Goal: Use online tool/utility

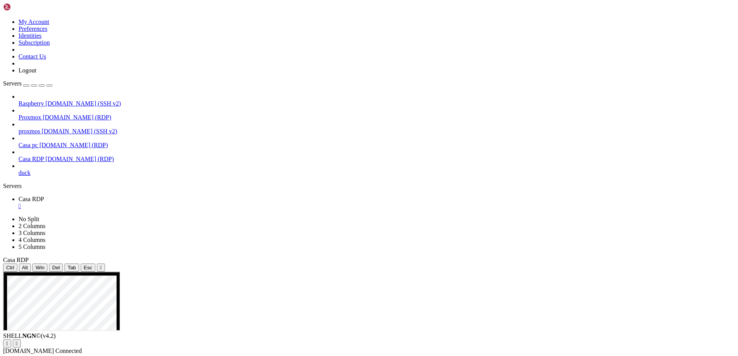
drag, startPoint x: 220, startPoint y: 393, endPoint x: 193, endPoint y: 557, distance: 165.7
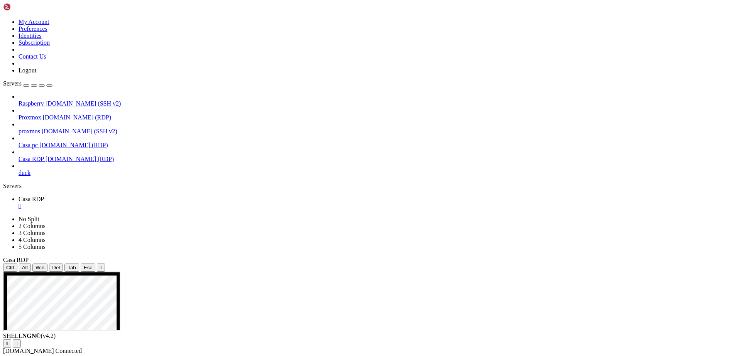
click at [34, 348] on button "Reconnect" at bounding box center [18, 352] width 31 height 8
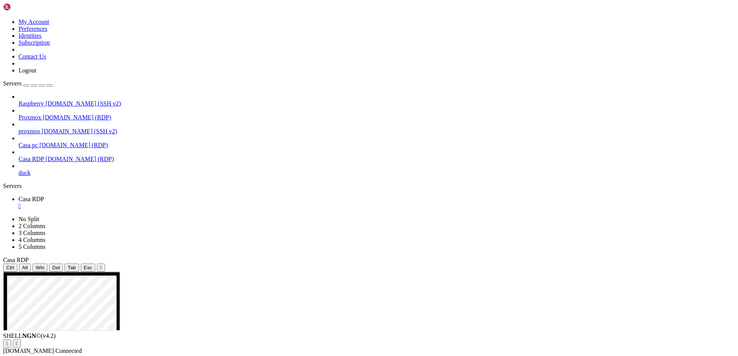
drag, startPoint x: 492, startPoint y: 456, endPoint x: 539, endPoint y: 551, distance: 106.4
